Goal: Information Seeking & Learning: Learn about a topic

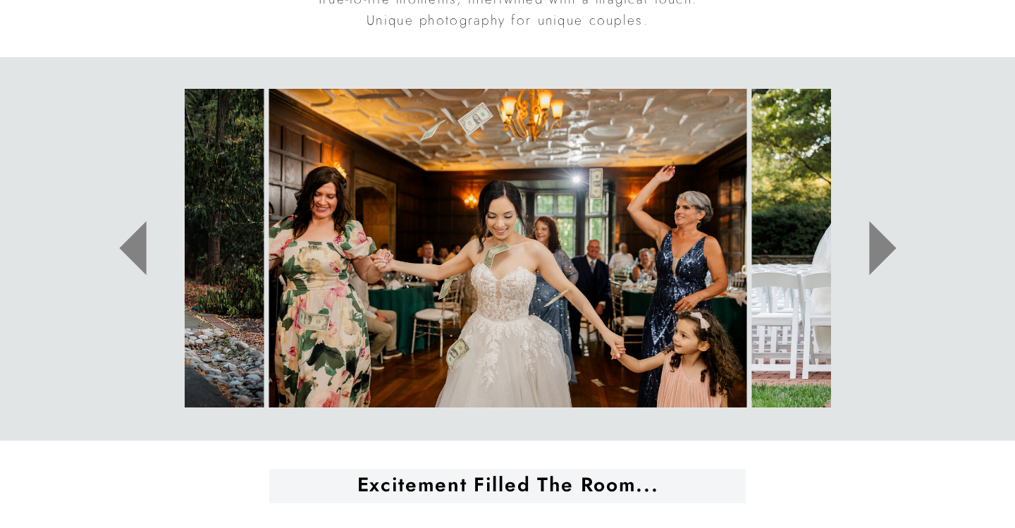
scroll to position [695, 0]
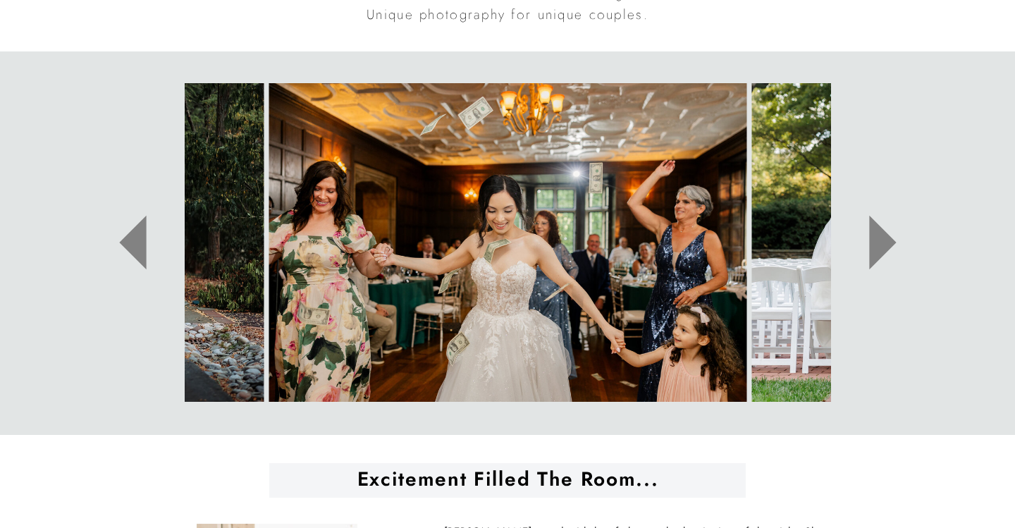
click at [879, 230] on icon at bounding box center [882, 243] width 27 height 54
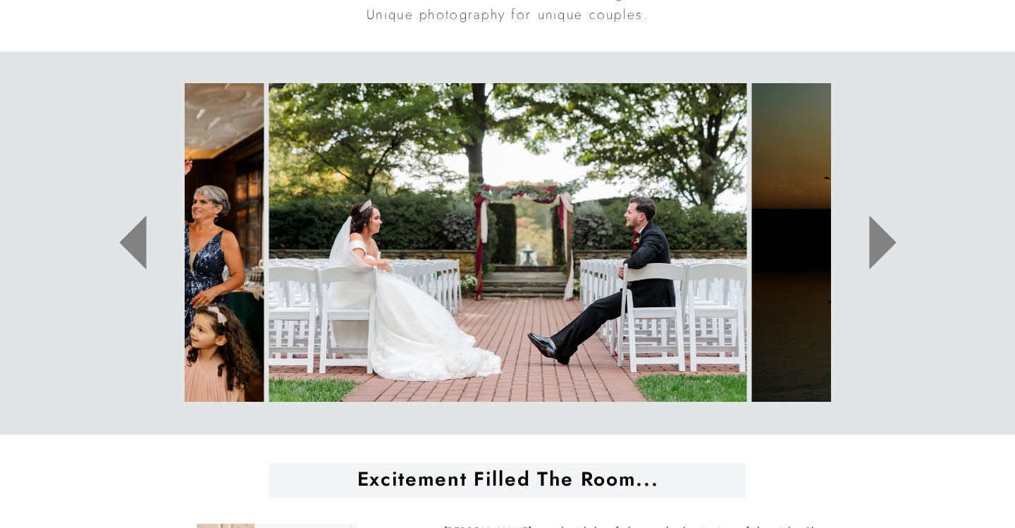
click at [879, 230] on icon at bounding box center [882, 243] width 27 height 54
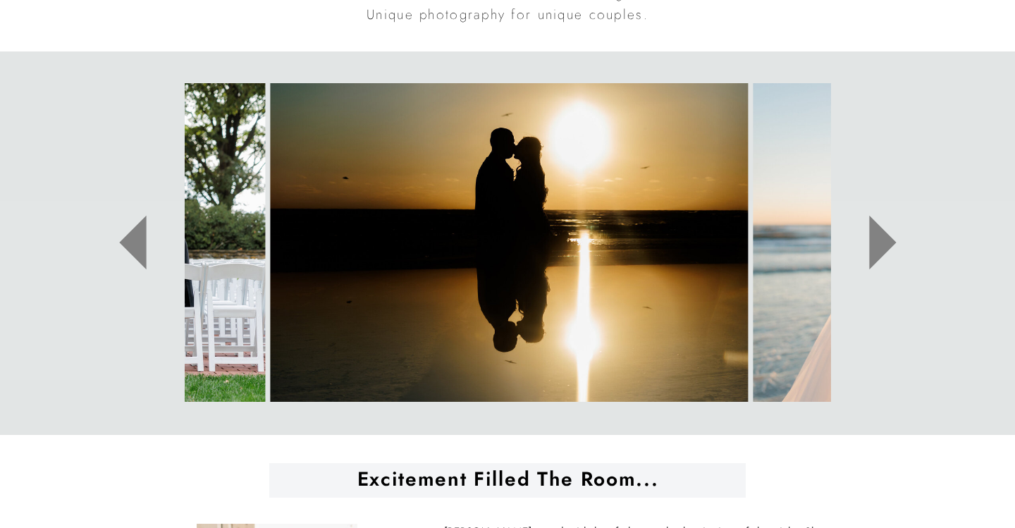
click at [879, 232] on icon at bounding box center [882, 243] width 27 height 54
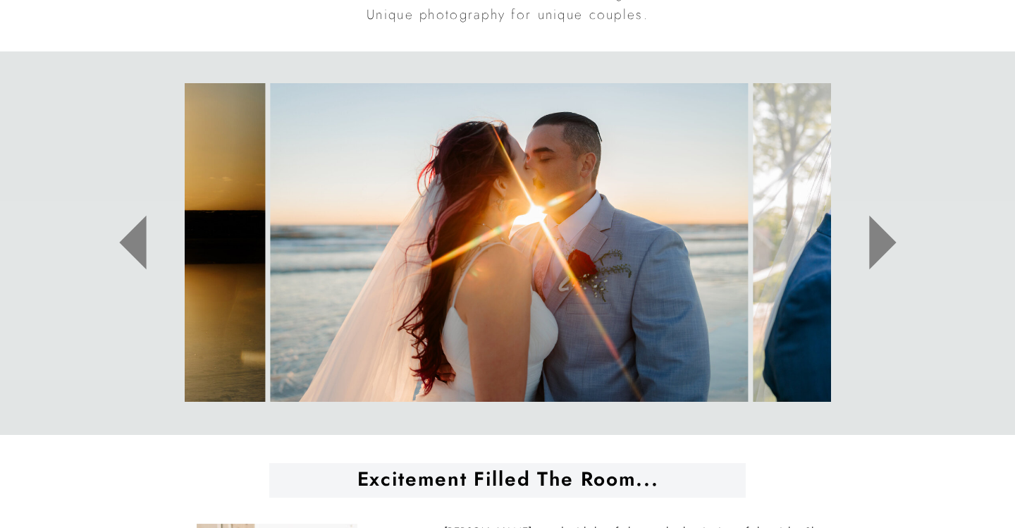
click at [879, 232] on icon at bounding box center [882, 243] width 27 height 54
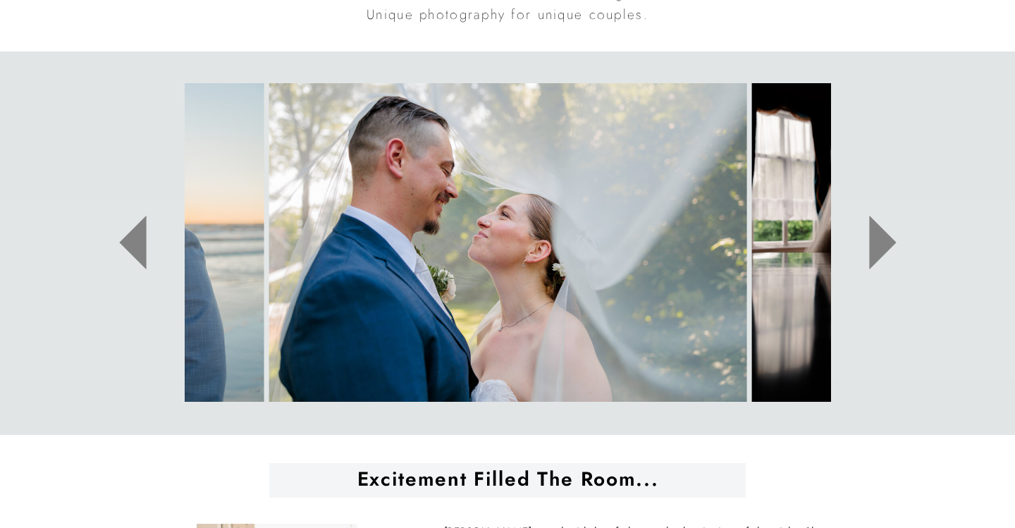
click at [879, 232] on icon at bounding box center [882, 243] width 27 height 54
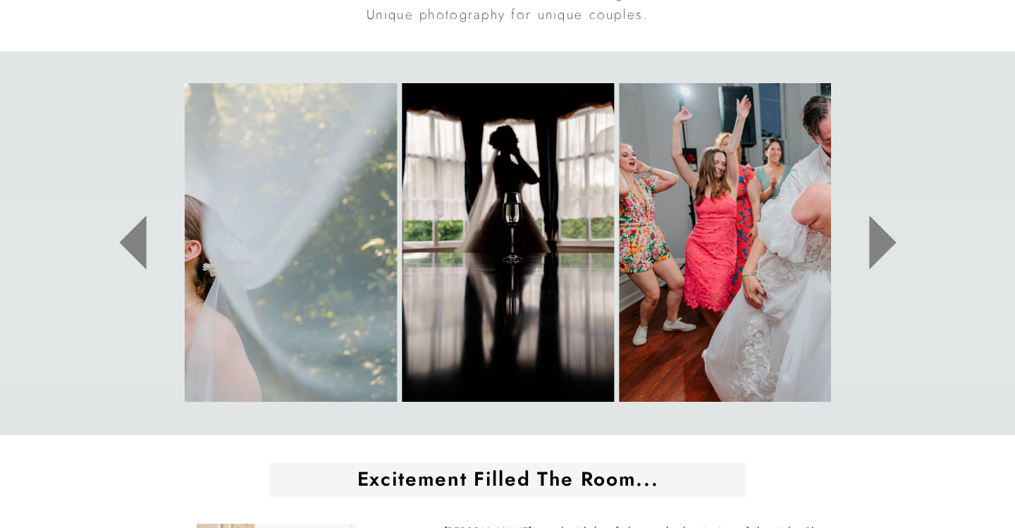
click at [880, 233] on icon at bounding box center [882, 243] width 27 height 54
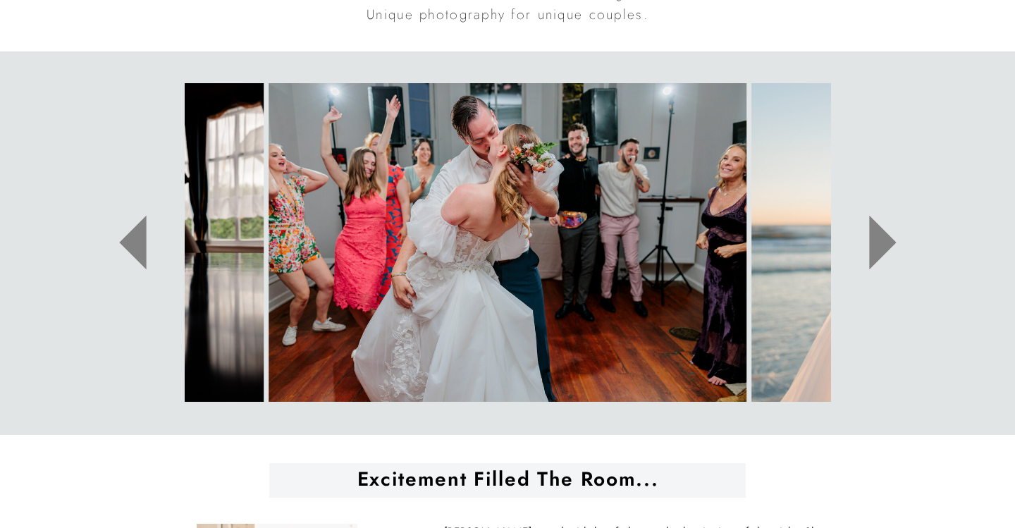
click at [881, 235] on icon at bounding box center [882, 243] width 27 height 54
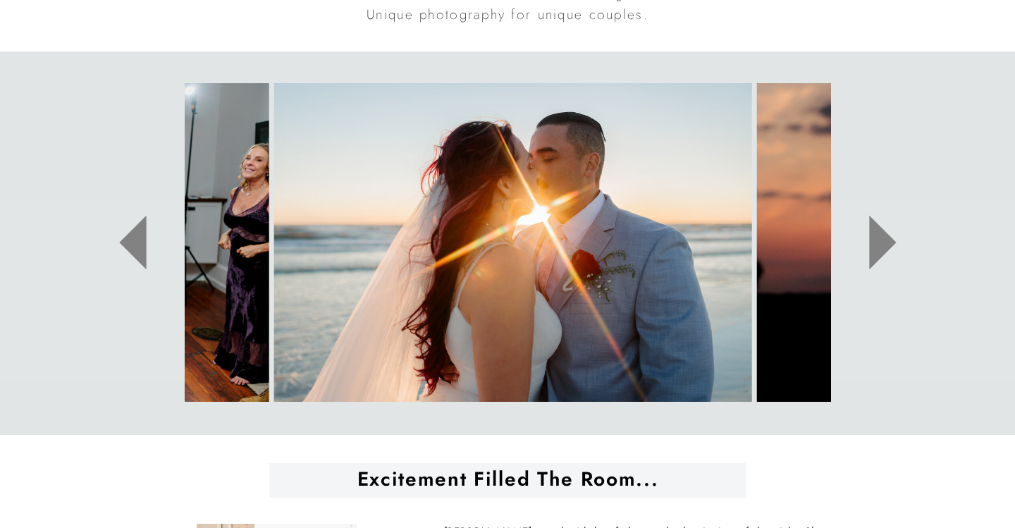
click at [881, 235] on icon at bounding box center [882, 243] width 27 height 54
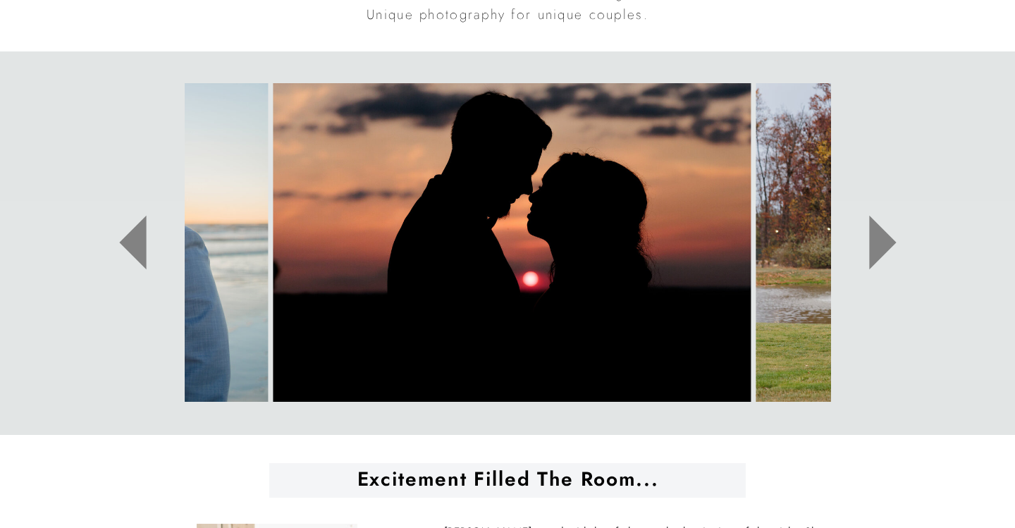
click at [881, 236] on icon at bounding box center [882, 243] width 27 height 54
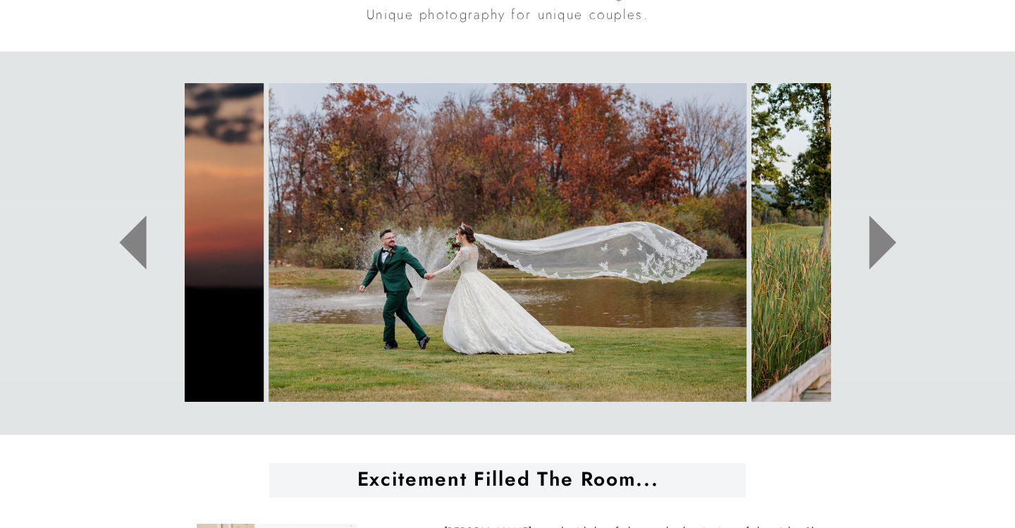
click at [881, 237] on icon at bounding box center [882, 243] width 27 height 54
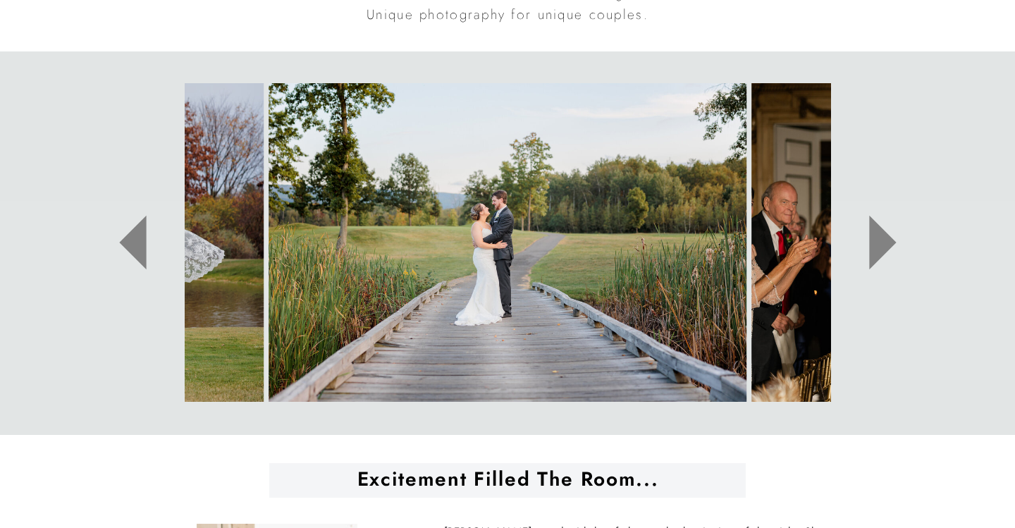
click at [881, 237] on icon at bounding box center [882, 243] width 27 height 54
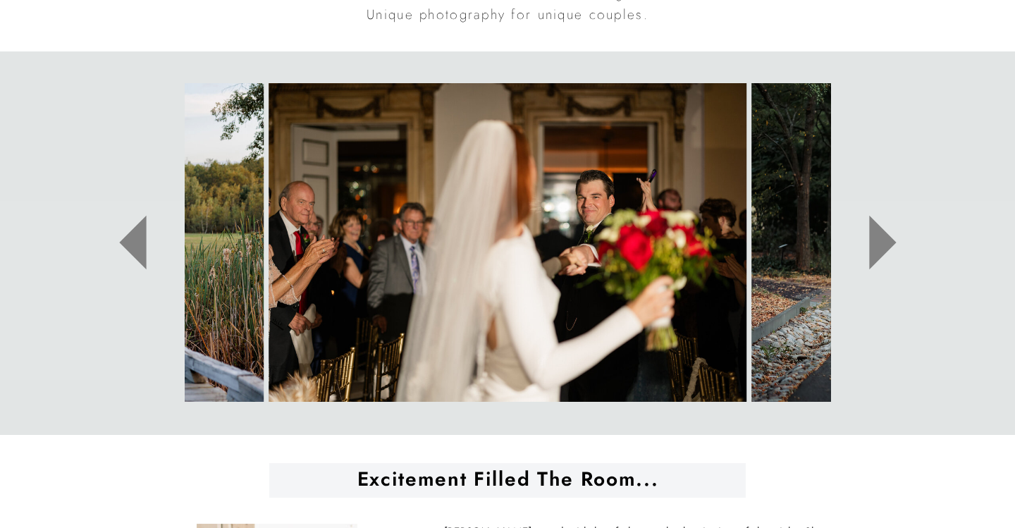
click at [881, 237] on icon at bounding box center [882, 243] width 27 height 54
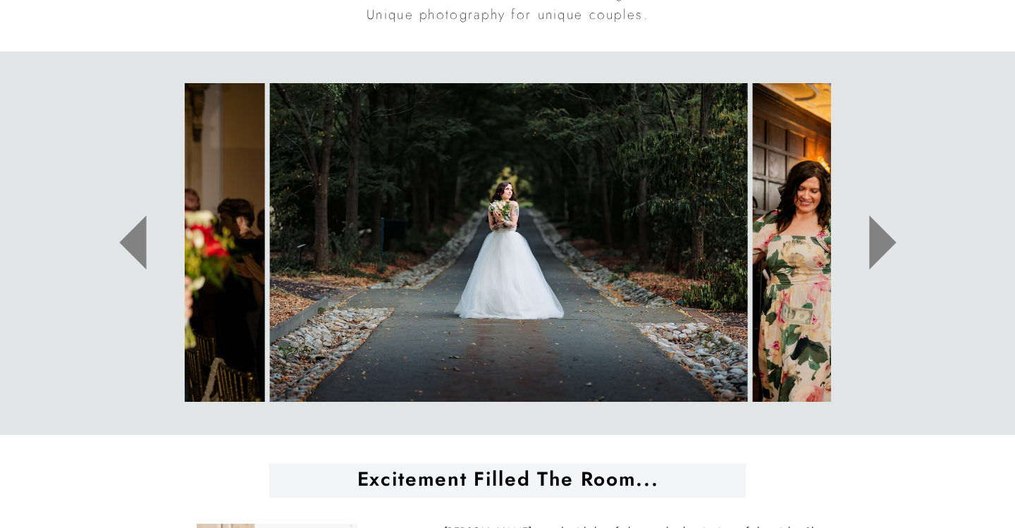
click at [881, 237] on icon at bounding box center [882, 243] width 27 height 54
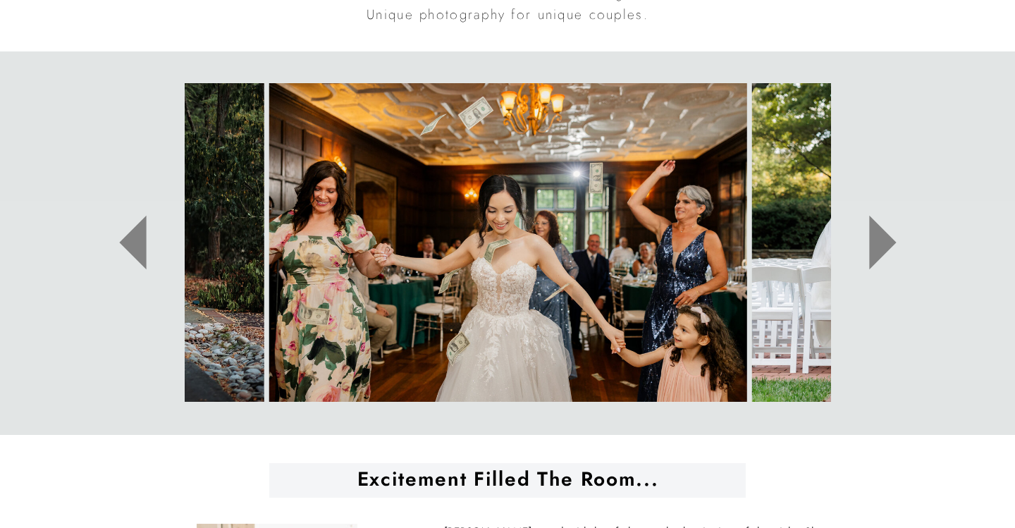
click at [882, 237] on icon at bounding box center [882, 243] width 27 height 54
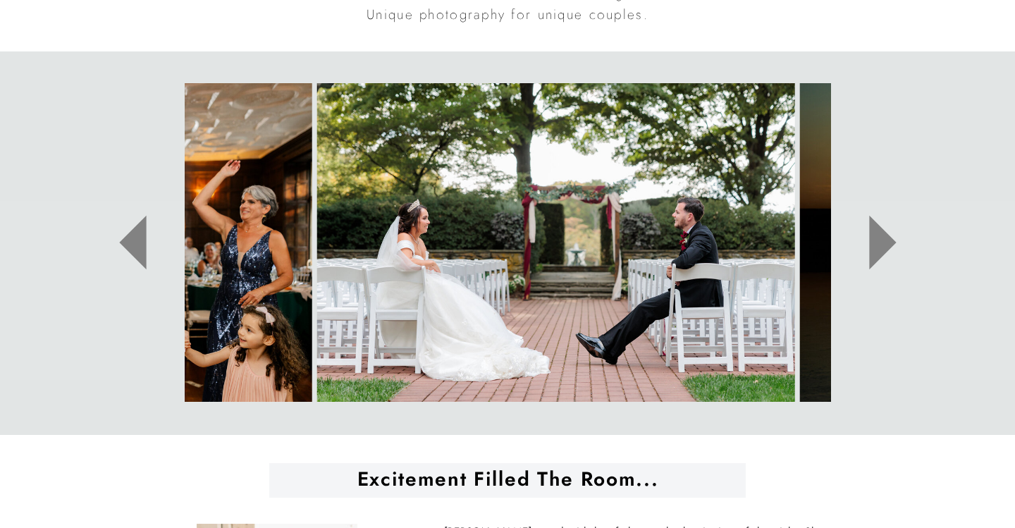
click at [882, 237] on icon at bounding box center [882, 243] width 27 height 54
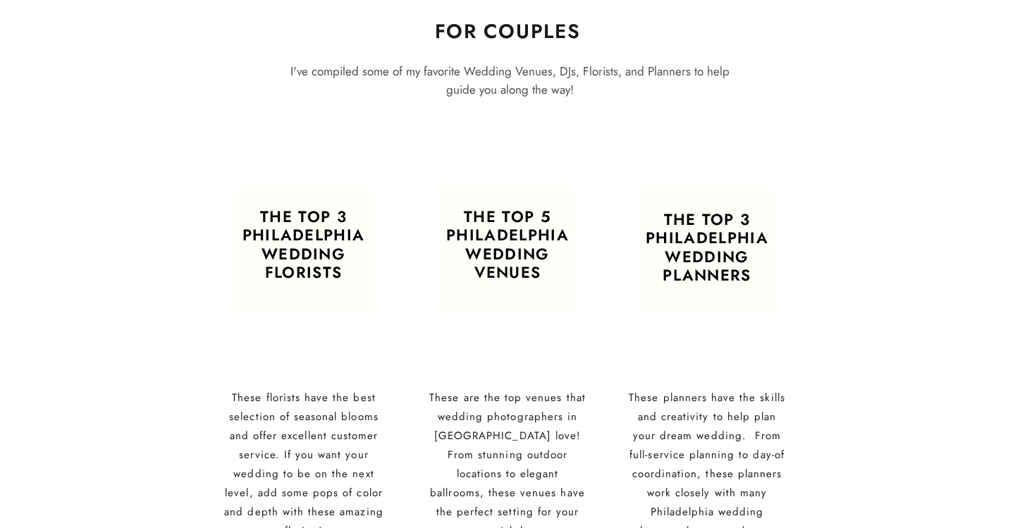
scroll to position [1995, 0]
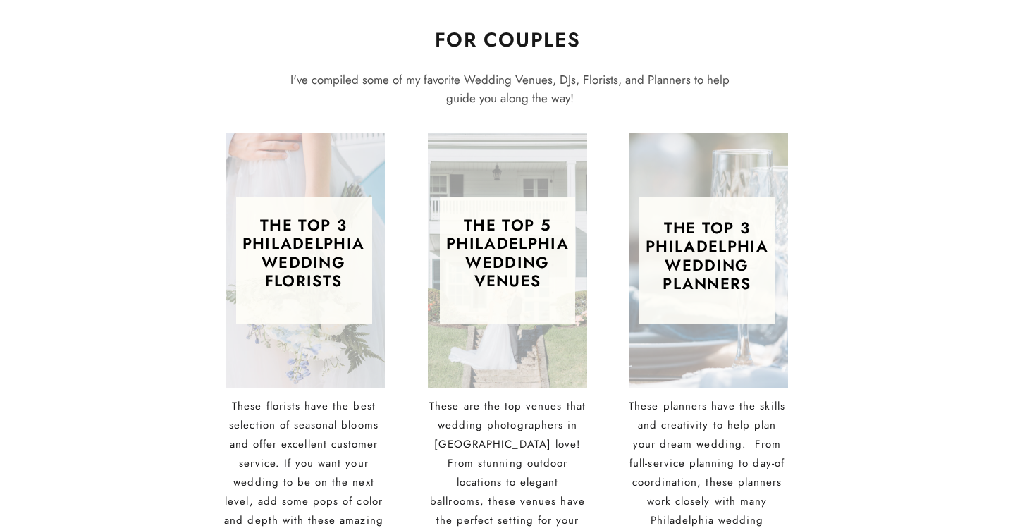
click at [474, 282] on h3 "The top 5 philadelphia wedding Venues" at bounding box center [507, 254] width 124 height 77
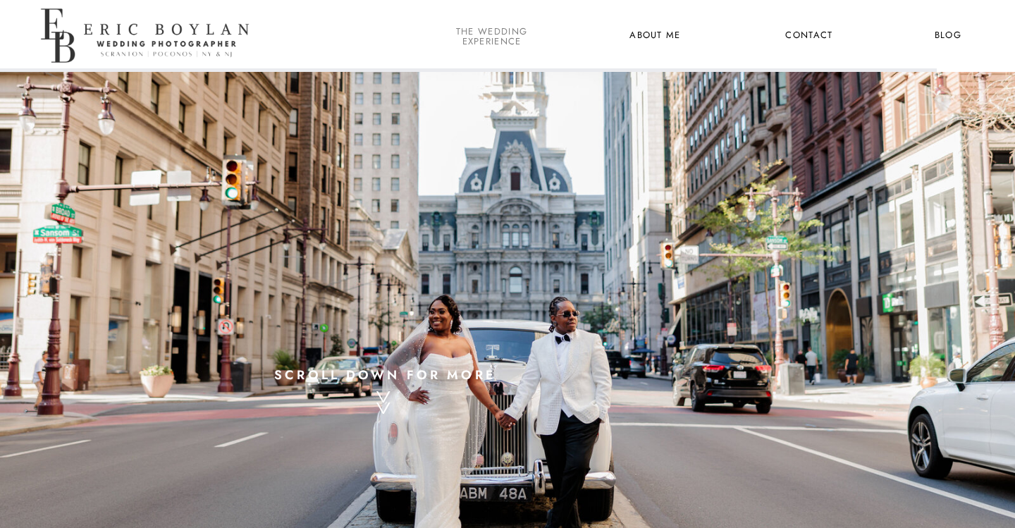
click at [516, 39] on nav "the wedding experience" at bounding box center [491, 36] width 77 height 18
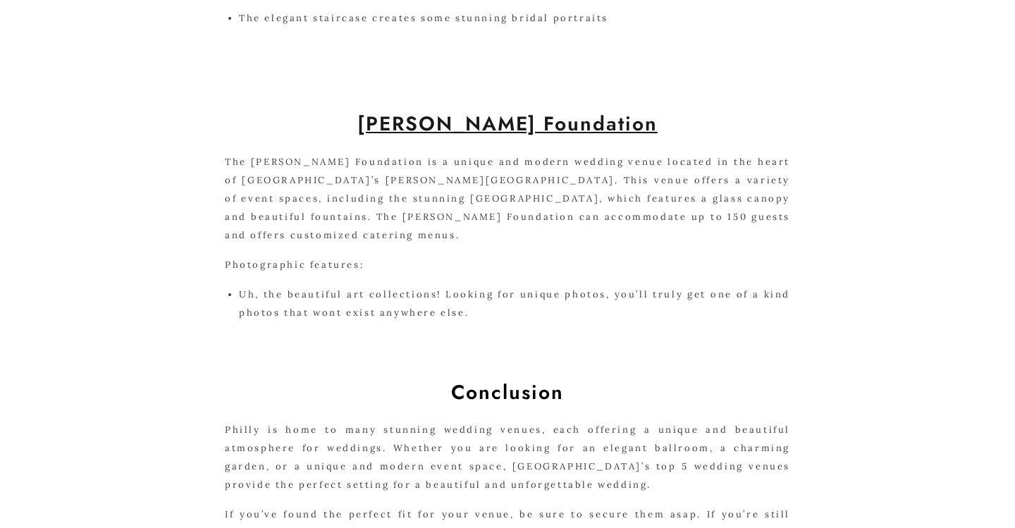
scroll to position [2114, 0]
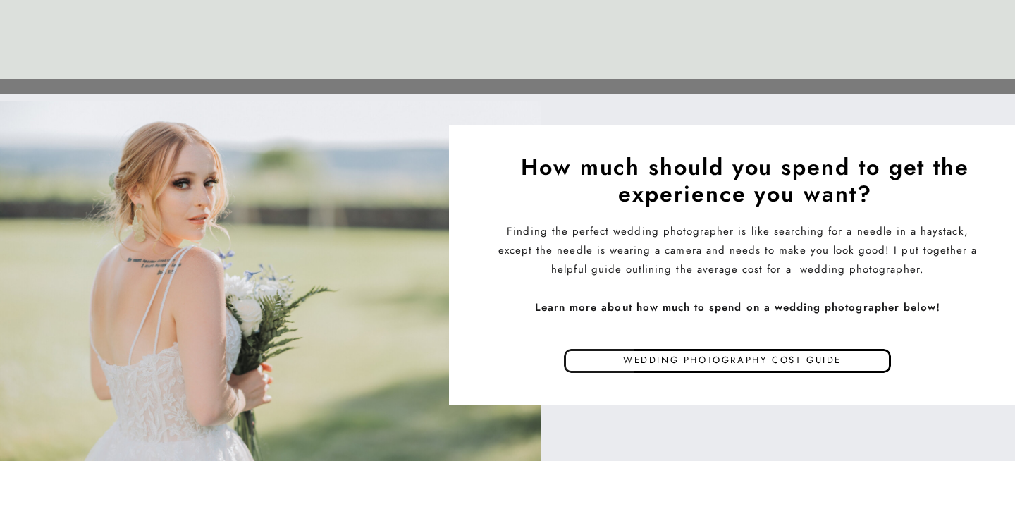
scroll to position [6717, 0]
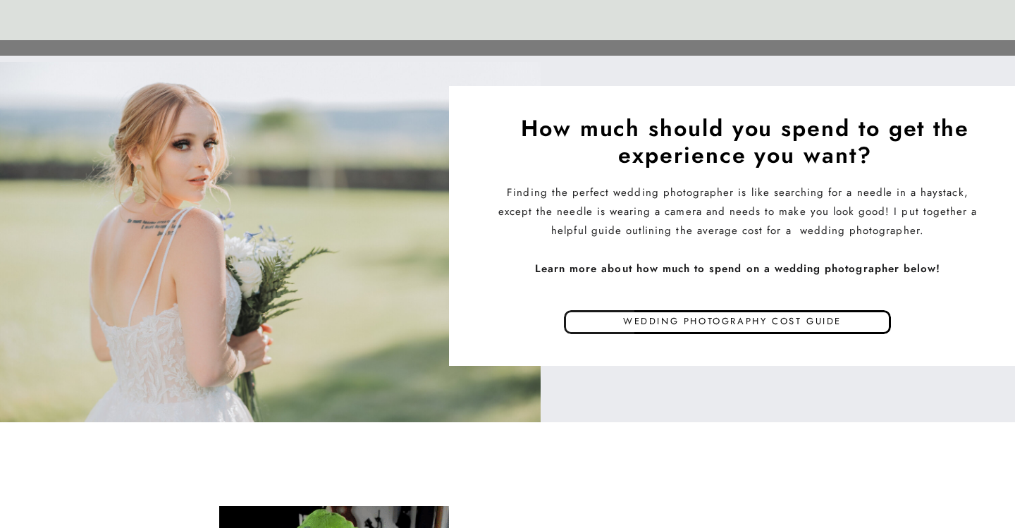
click at [668, 318] on p "Wedding photography cost guide" at bounding box center [732, 323] width 402 height 21
